Goal: Task Accomplishment & Management: Use online tool/utility

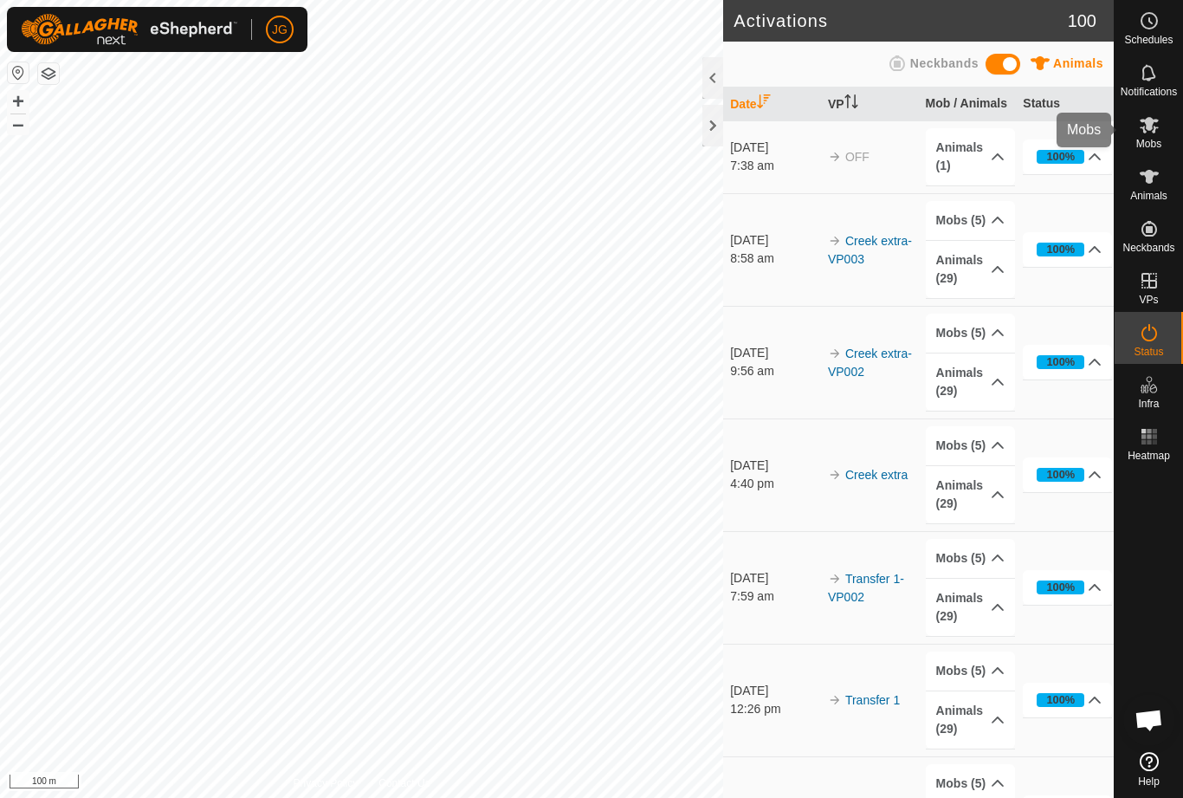
click at [1154, 125] on icon at bounding box center [1149, 124] width 21 height 21
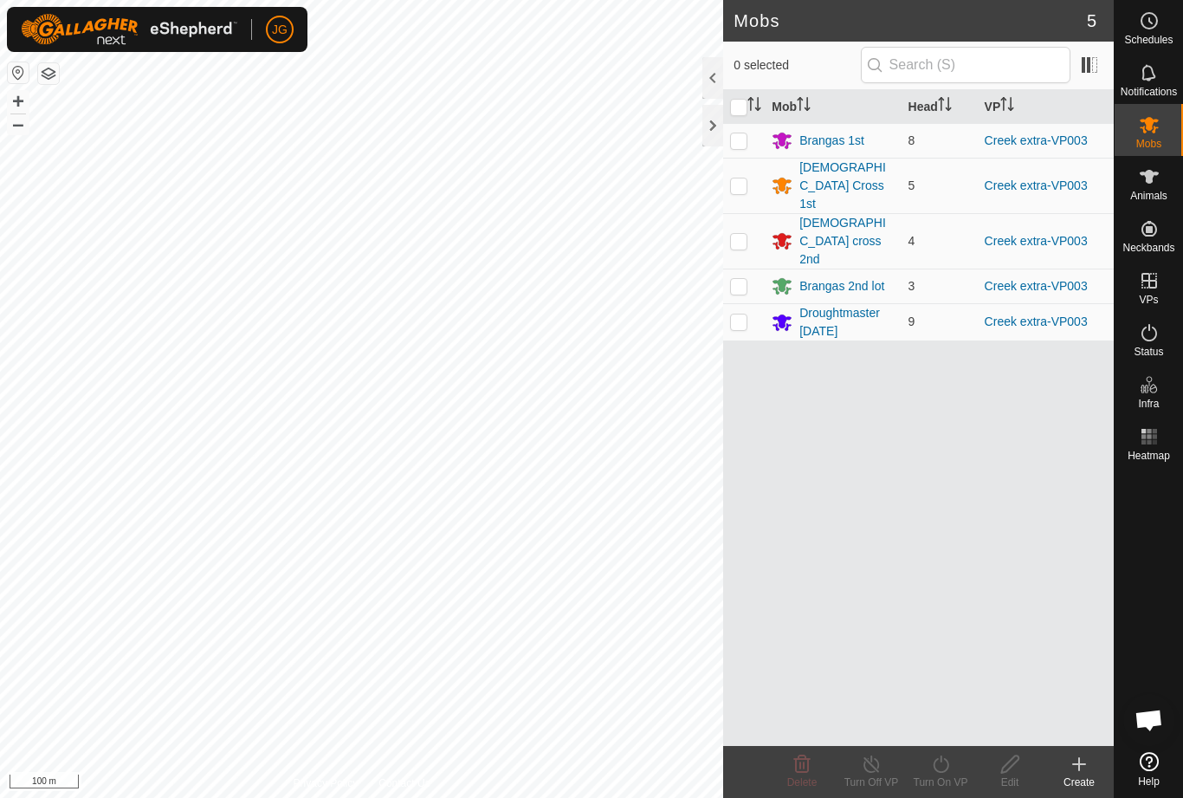
click at [742, 106] on input "checkbox" at bounding box center [738, 107] width 17 height 17
checkbox input "true"
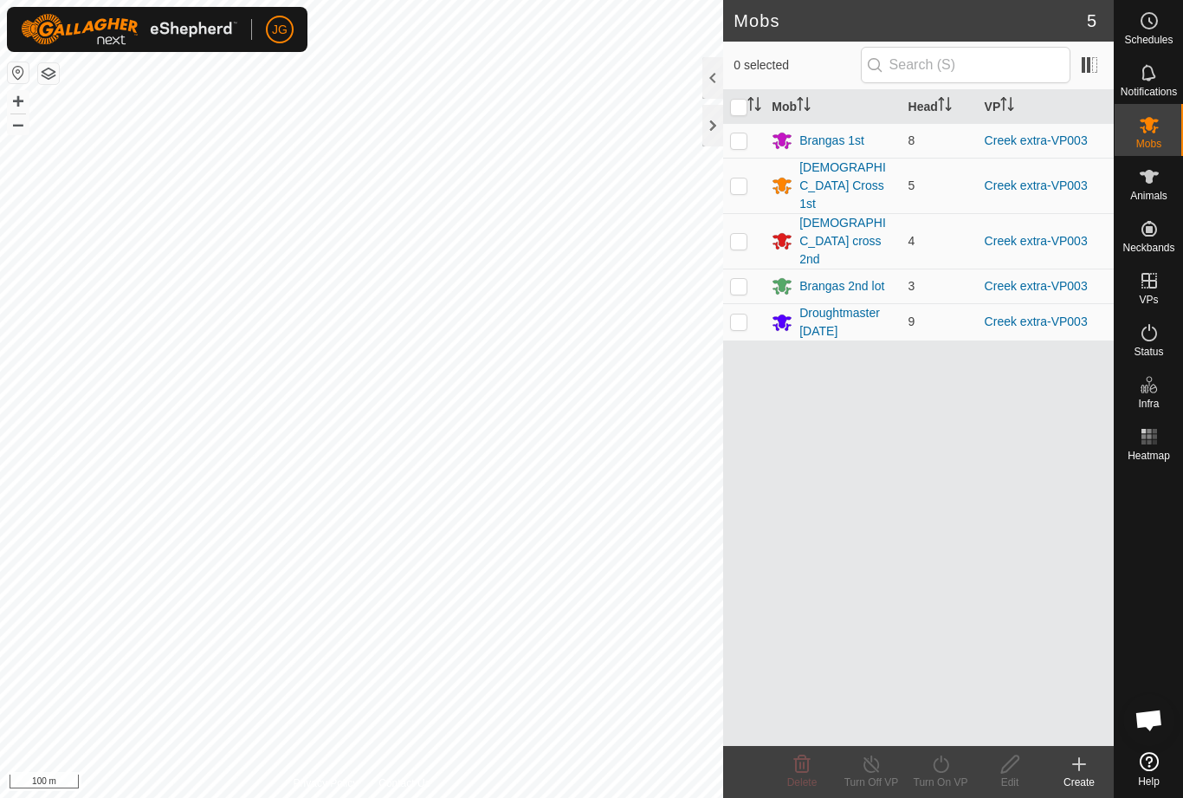
checkbox input "true"
click at [949, 757] on icon at bounding box center [941, 764] width 22 height 21
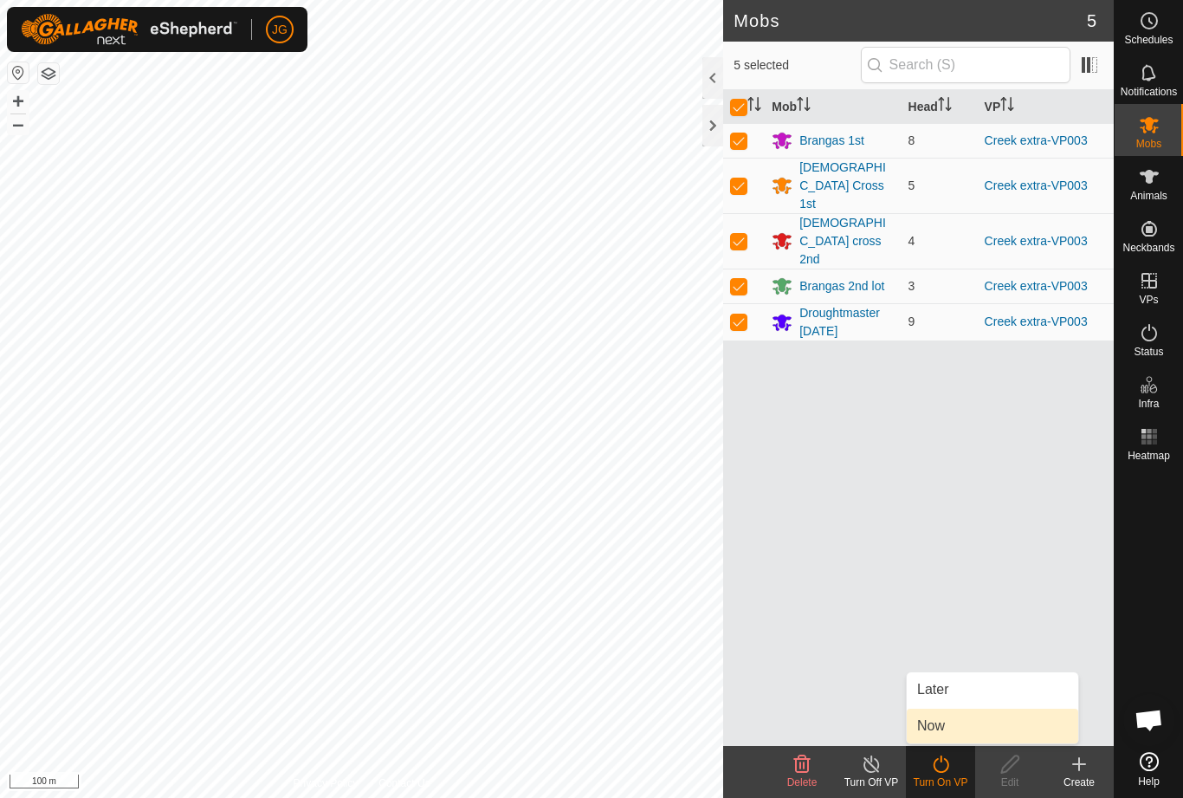
click at [958, 729] on link "Now" at bounding box center [993, 726] width 172 height 35
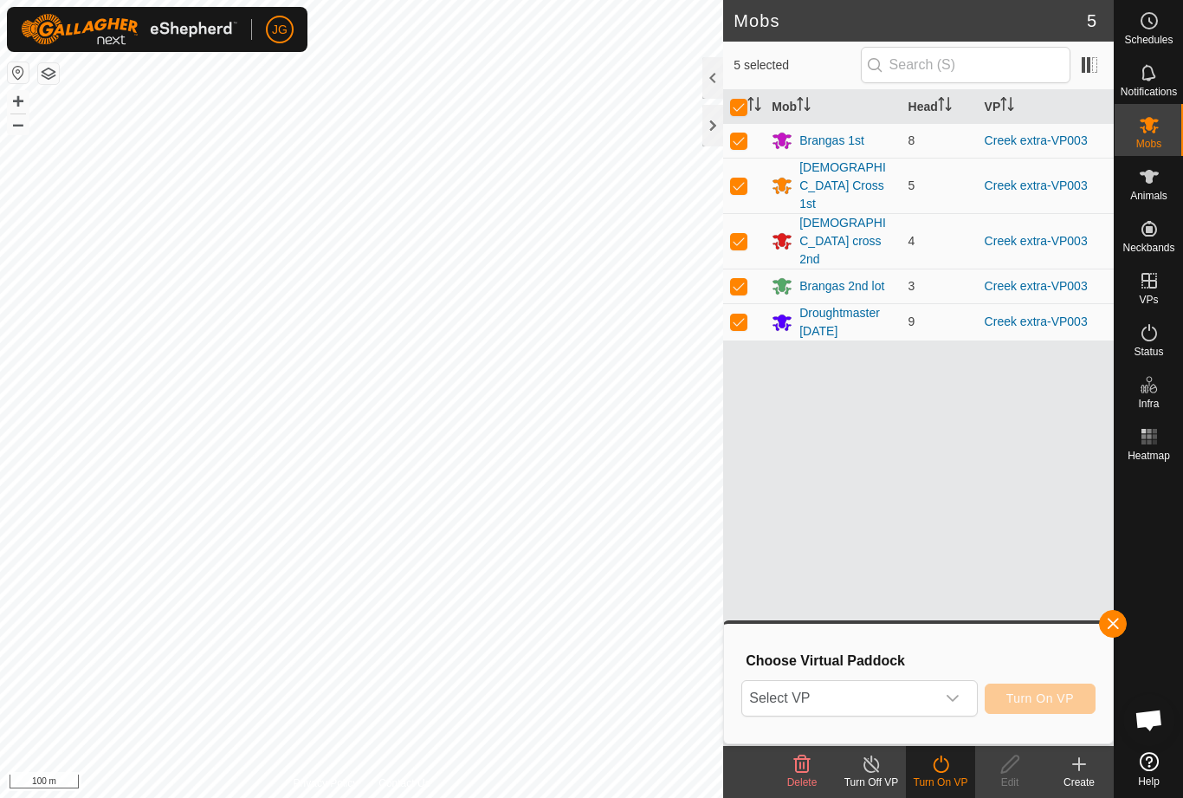
click at [957, 702] on icon "dropdown trigger" at bounding box center [953, 698] width 14 height 14
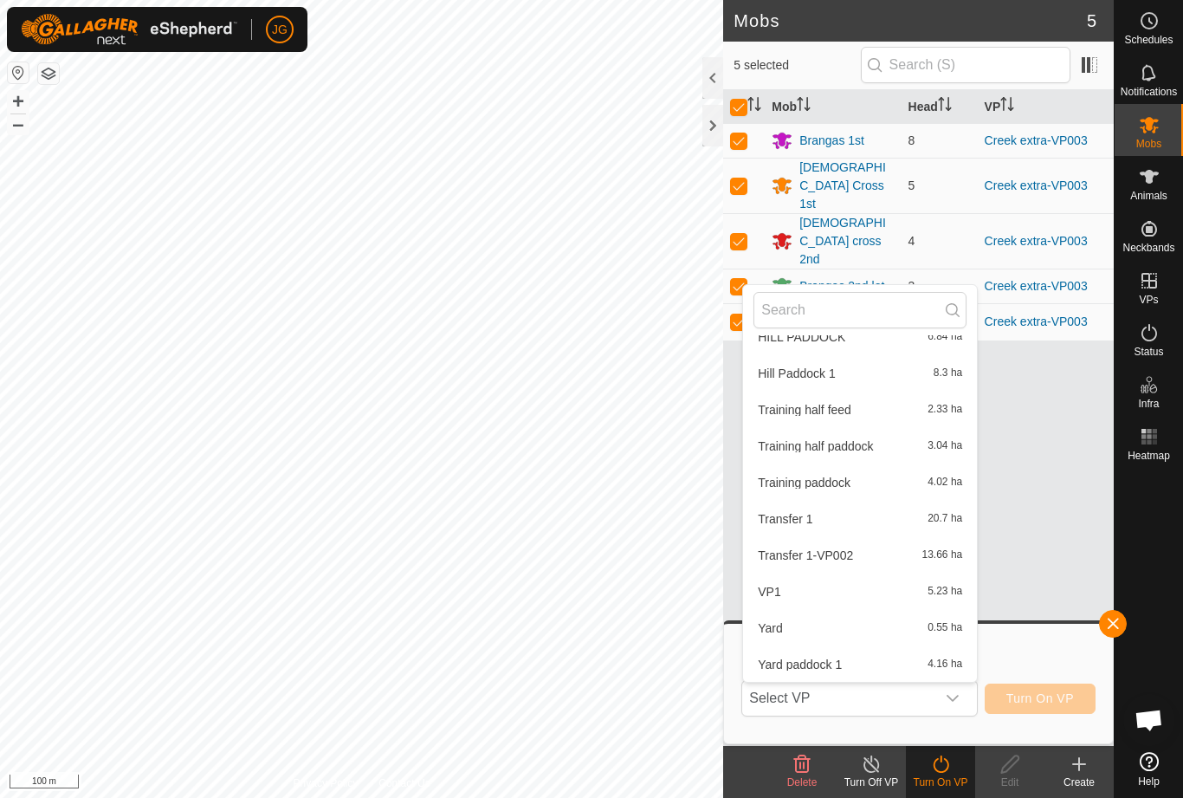
scroll to position [1047, 0]
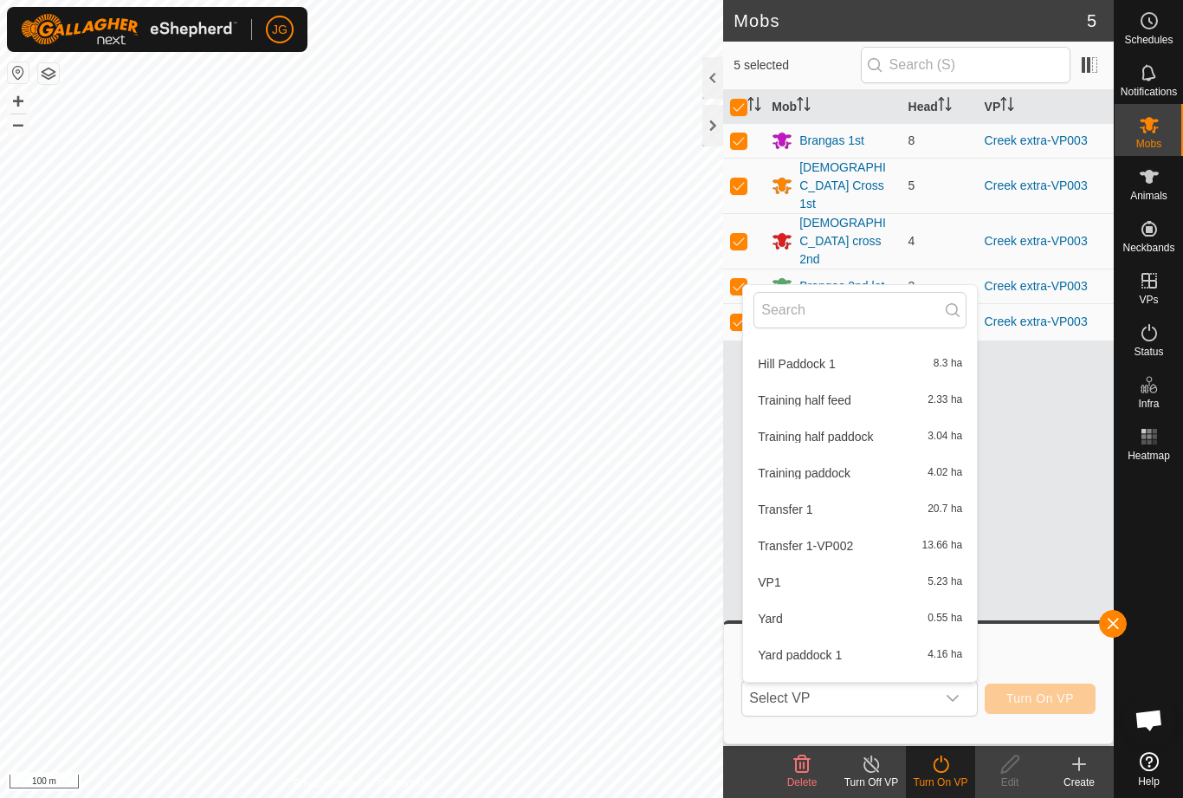
click at [824, 541] on span "Transfer 1-VP002" at bounding box center [805, 546] width 95 height 12
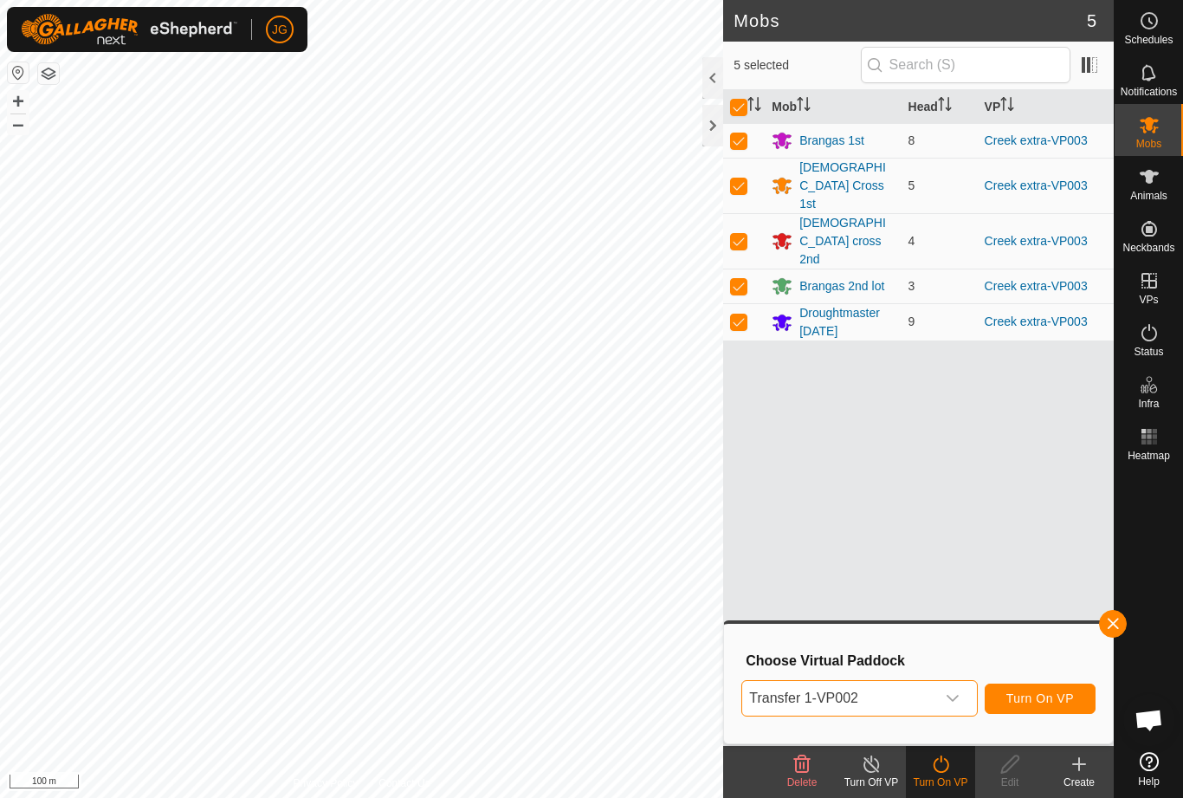
click at [1060, 688] on button "Turn On VP" at bounding box center [1040, 698] width 111 height 30
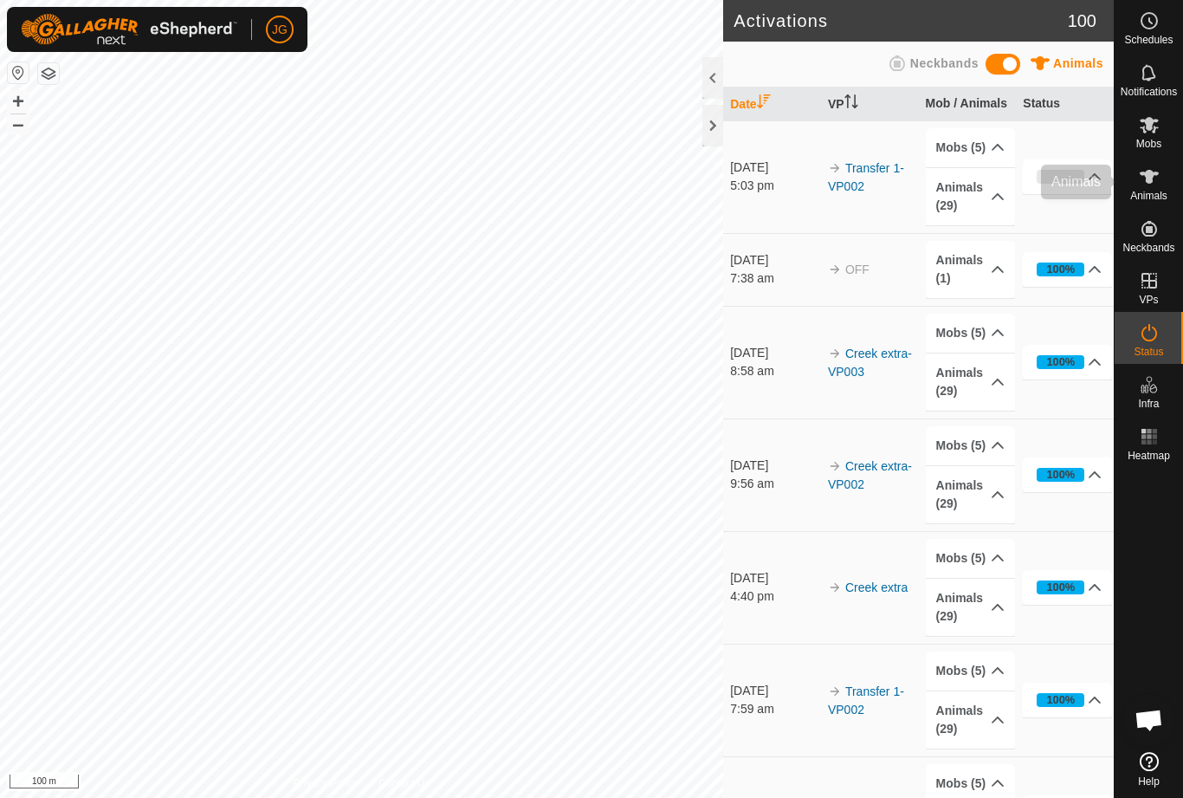
click at [1160, 183] on es-animals-svg-icon at bounding box center [1149, 177] width 31 height 28
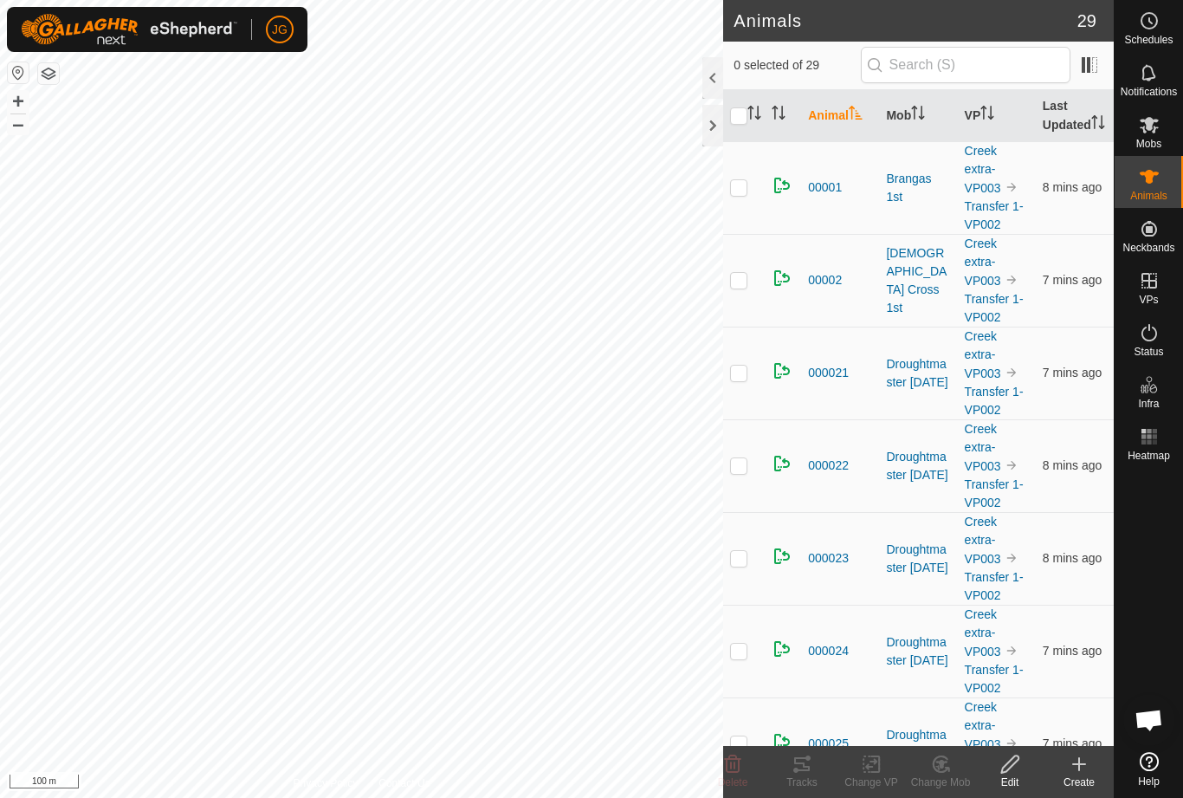
click at [1154, 171] on icon at bounding box center [1149, 176] width 21 height 21
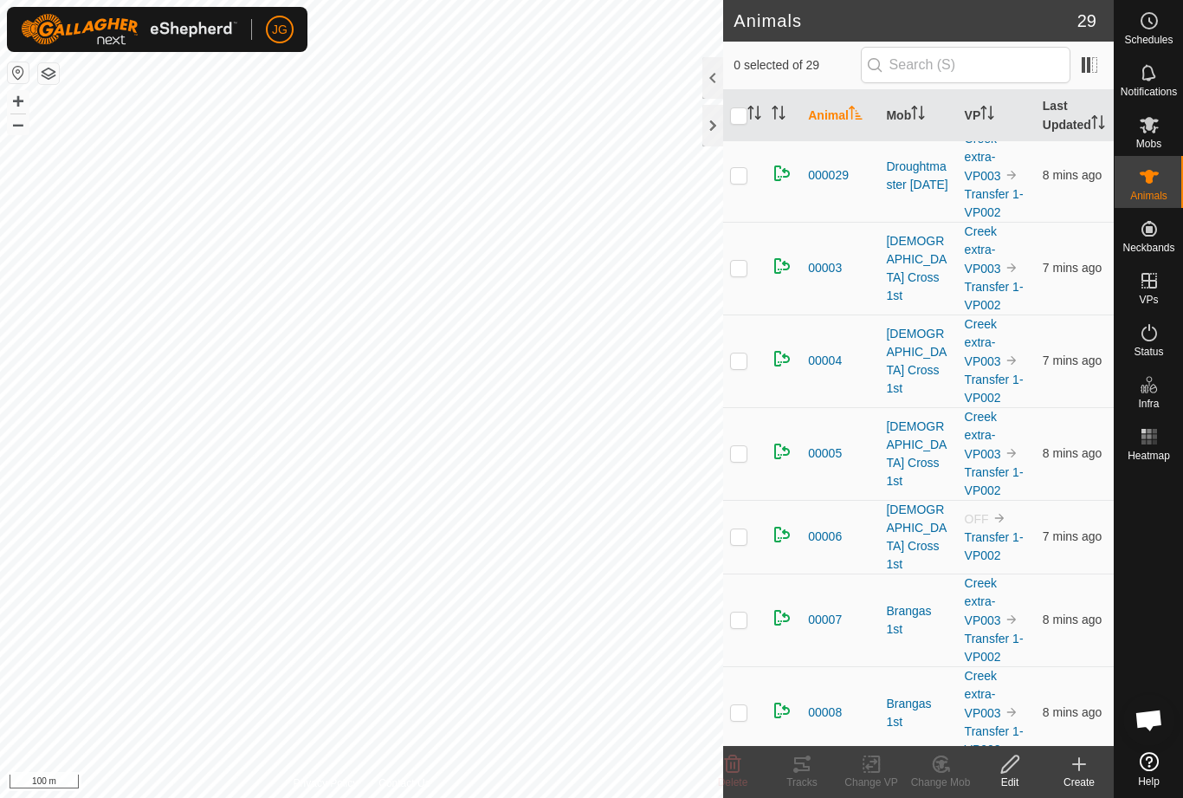
scroll to position [949, 0]
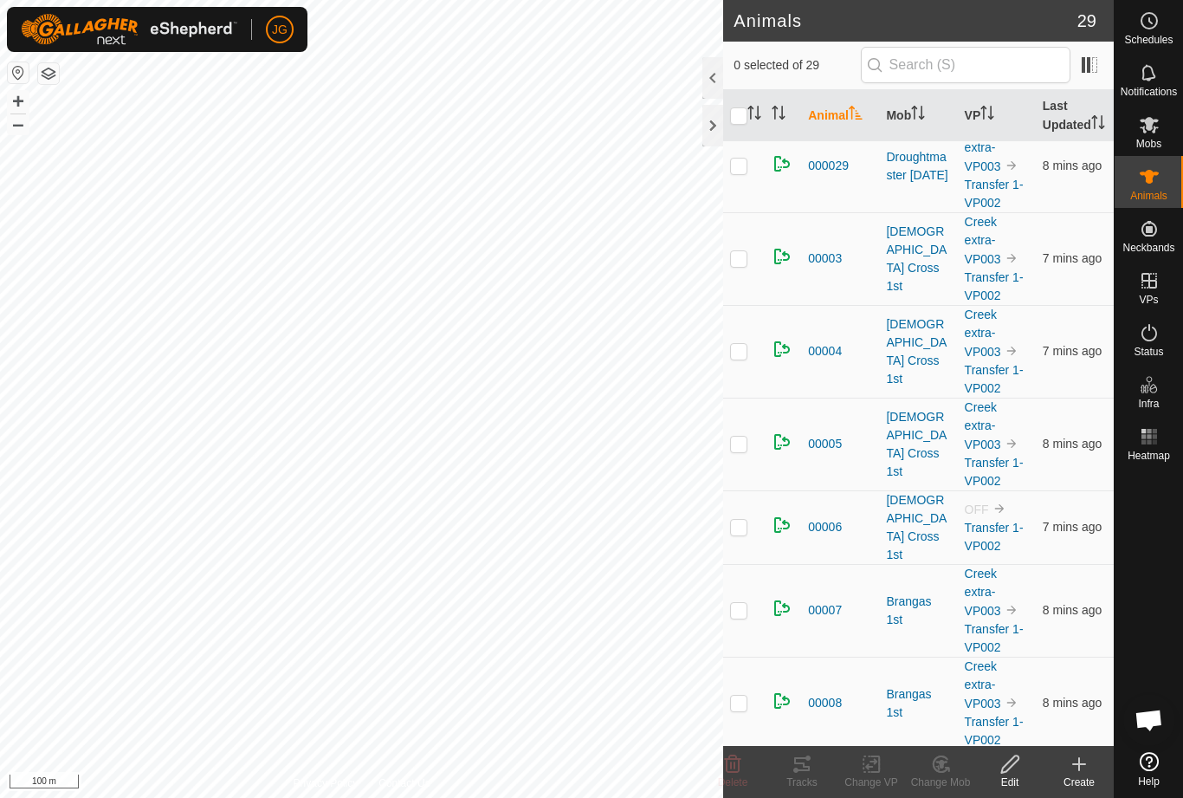
click at [744, 534] on p-checkbox at bounding box center [738, 527] width 17 height 14
checkbox input "true"
click at [873, 771] on icon at bounding box center [875, 764] width 8 height 16
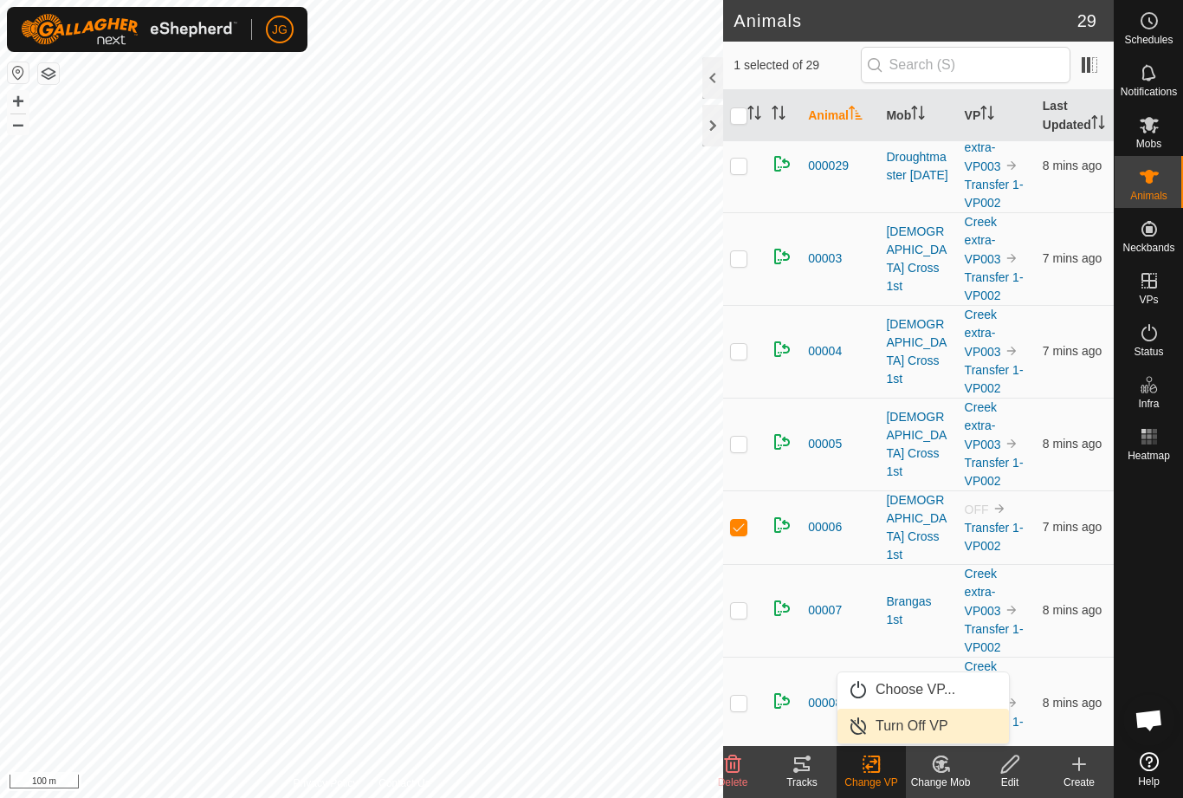
click at [930, 727] on span "Turn Off VP" at bounding box center [912, 726] width 73 height 21
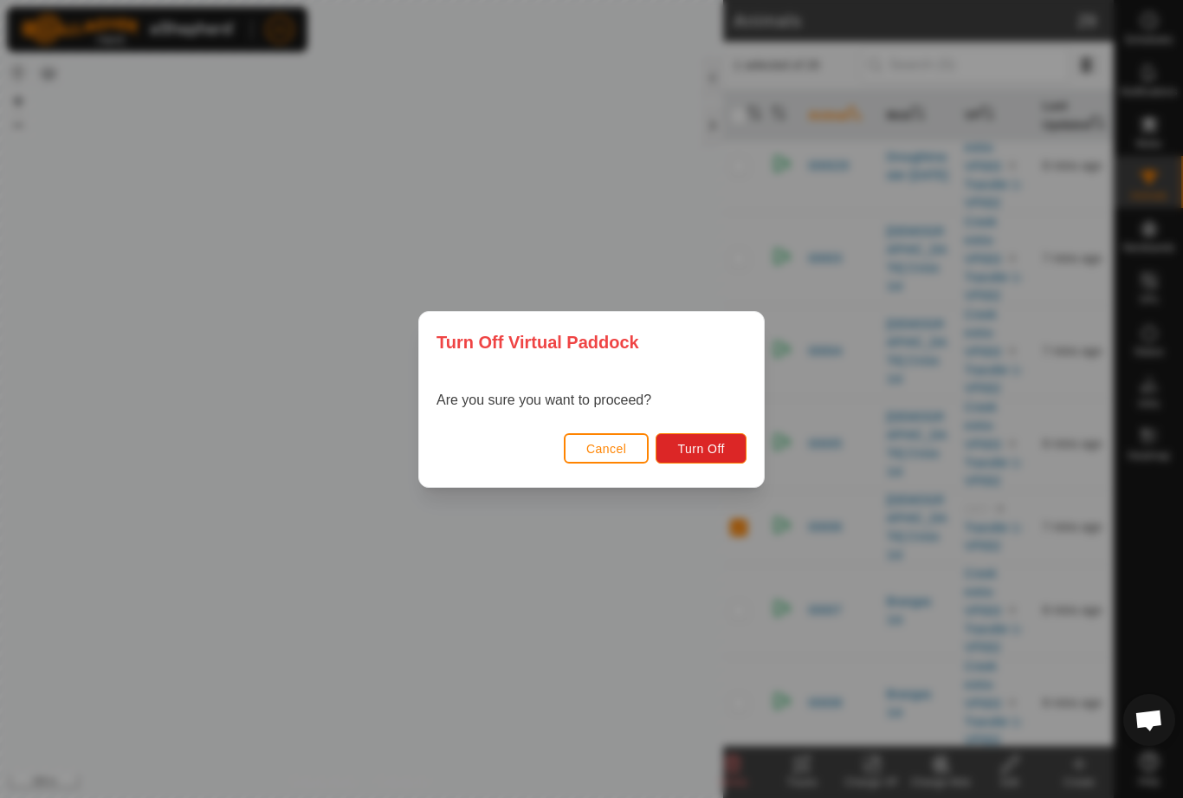
click at [722, 435] on button "Turn Off" at bounding box center [701, 448] width 91 height 30
